Goal: Information Seeking & Learning: Find specific fact

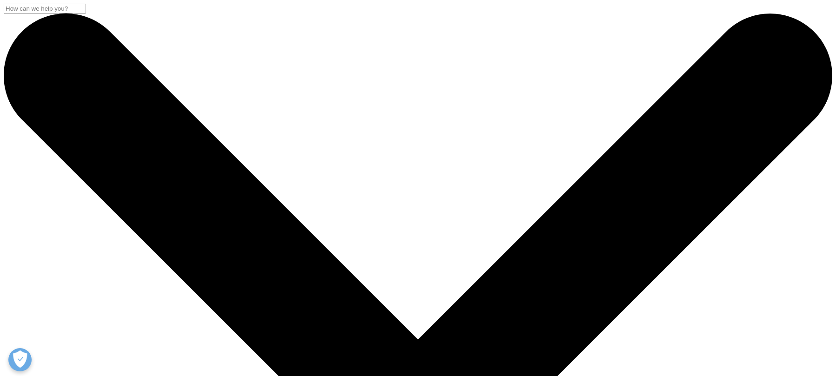
click at [86, 13] on input "Search" at bounding box center [45, 9] width 82 height 10
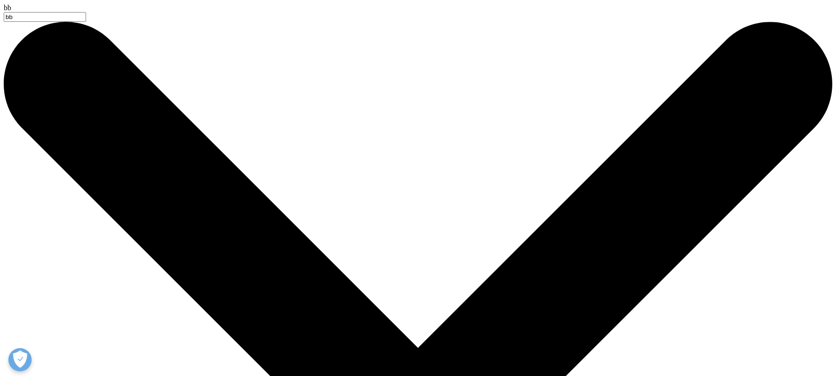
type input "b"
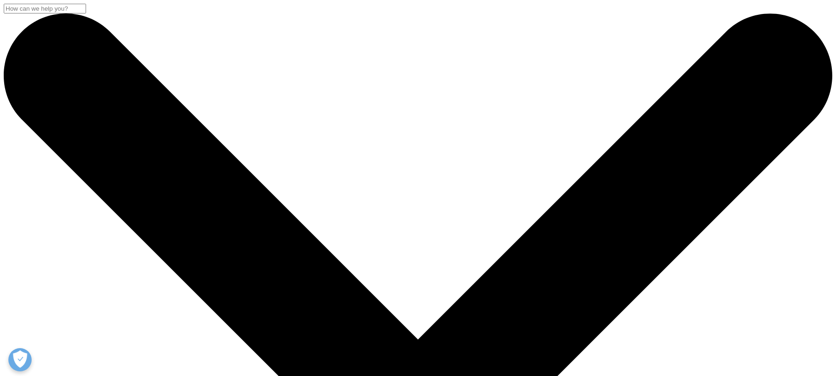
click at [86, 13] on input "Search" at bounding box center [45, 9] width 82 height 10
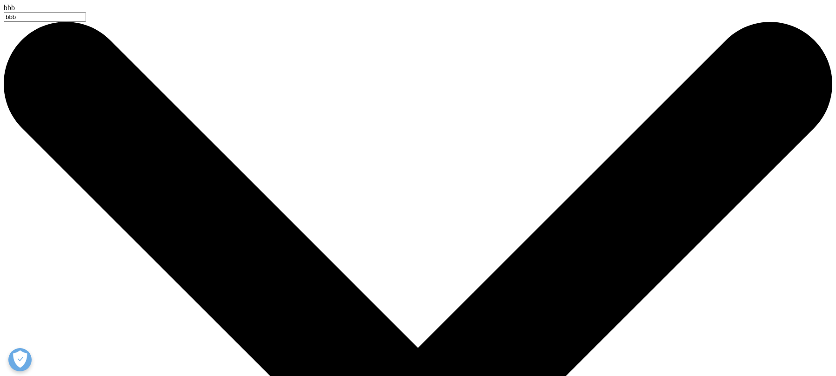
type input "bbb"
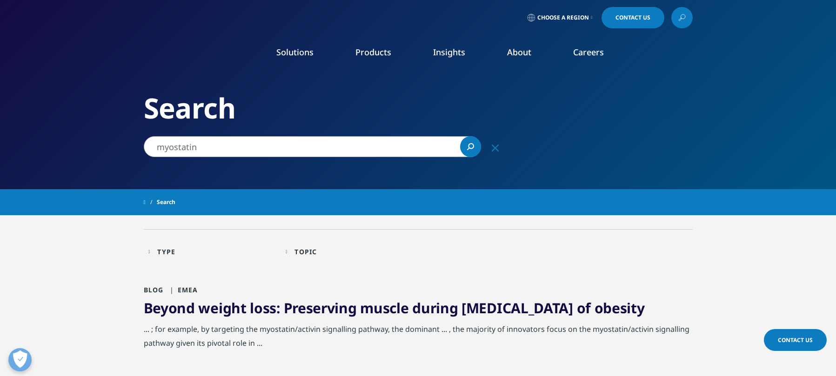
click at [552, 125] on h2 "Search" at bounding box center [418, 108] width 549 height 35
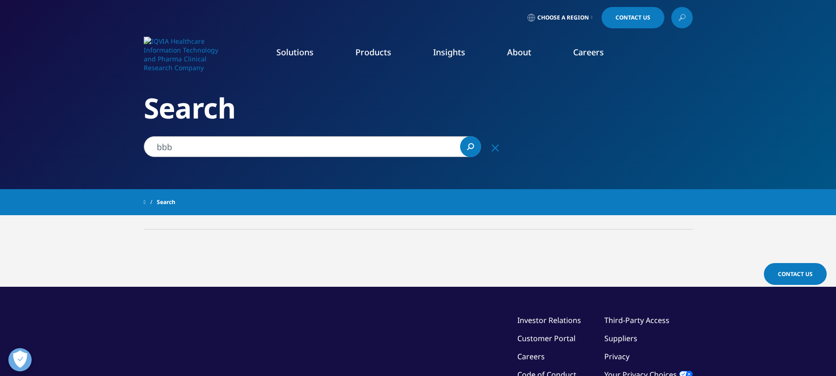
click at [473, 145] on icon "Search" at bounding box center [471, 146] width 6 height 6
click at [216, 154] on input "bbb" at bounding box center [312, 146] width 337 height 21
drag, startPoint x: 182, startPoint y: 146, endPoint x: 116, endPoint y: 147, distance: 66.1
click at [144, 147] on input "bbb" at bounding box center [312, 146] width 337 height 21
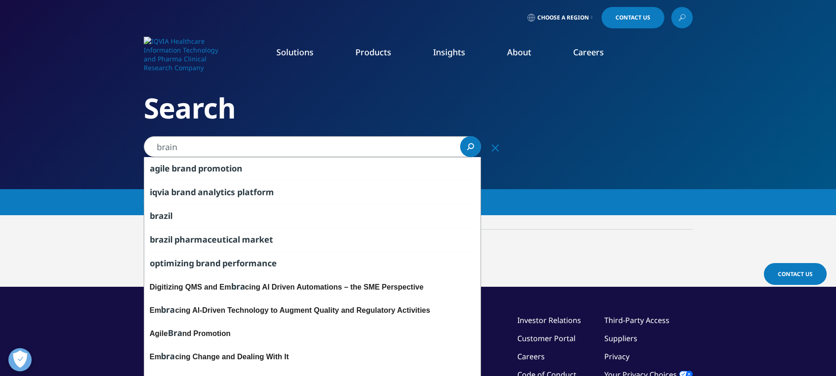
type input "brain"
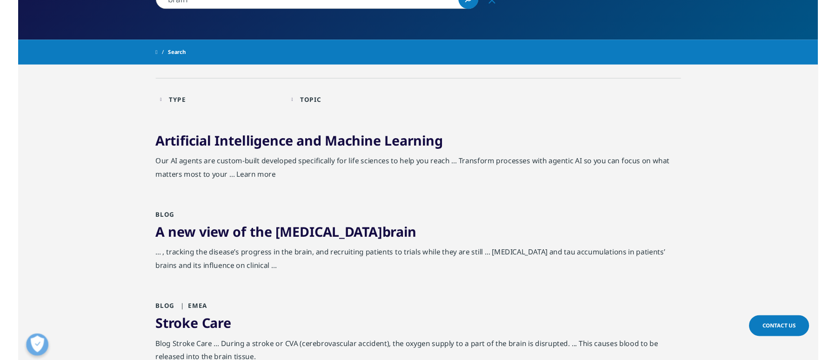
scroll to position [193, 0]
